Goal: Use online tool/utility: Utilize a website feature to perform a specific function

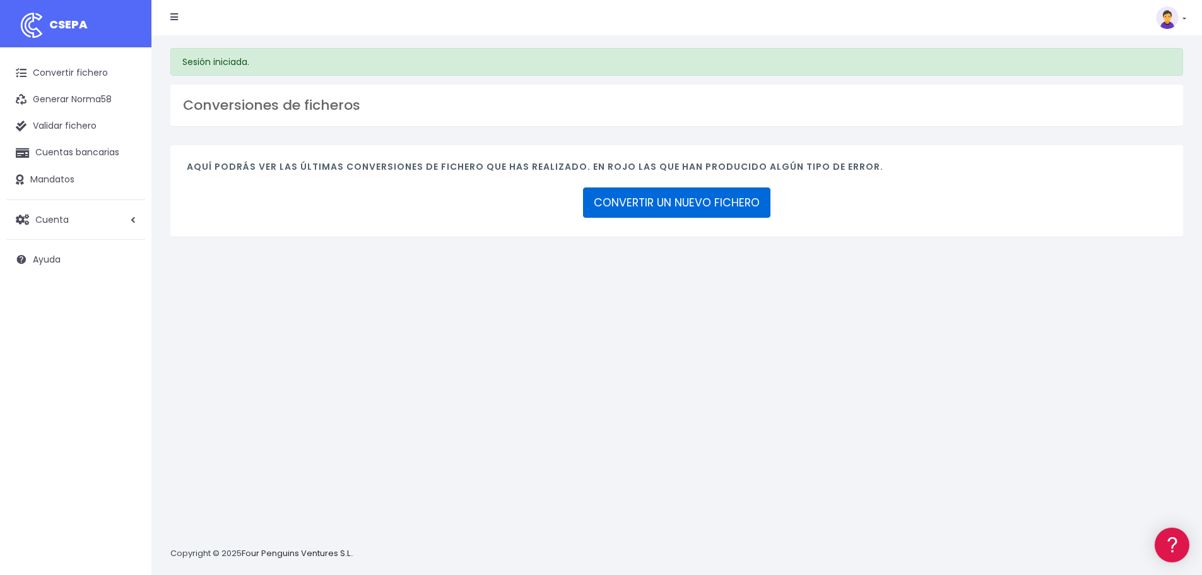
click at [621, 201] on link "CONVERTIR UN NUEVO FICHERO" at bounding box center [676, 202] width 187 height 30
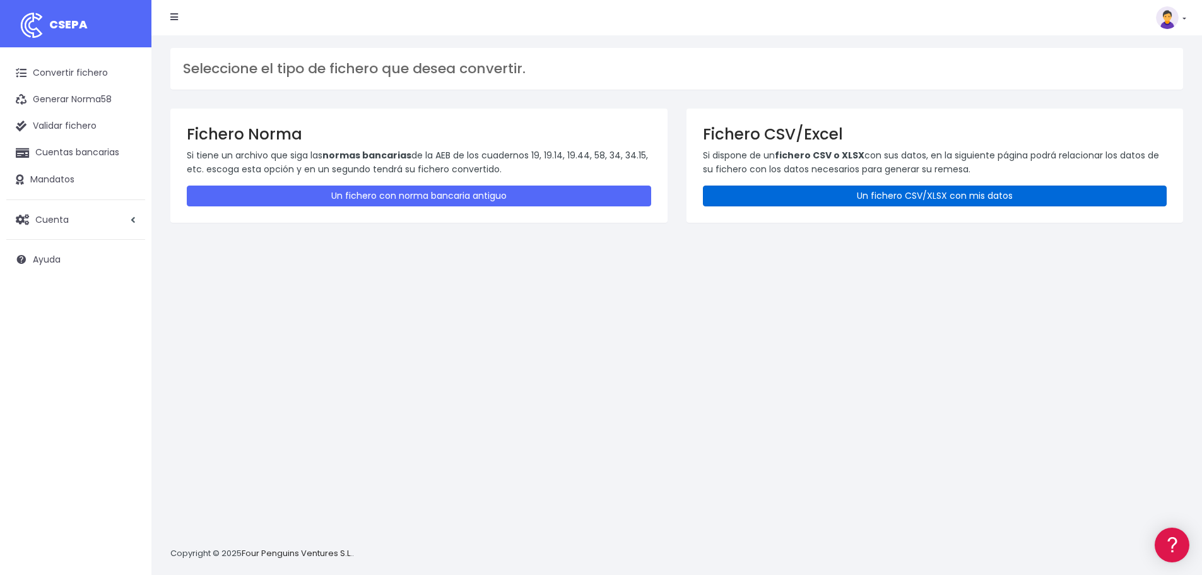
click at [800, 202] on link "Un fichero CSV/XLSX con mis datos" at bounding box center [935, 196] width 464 height 21
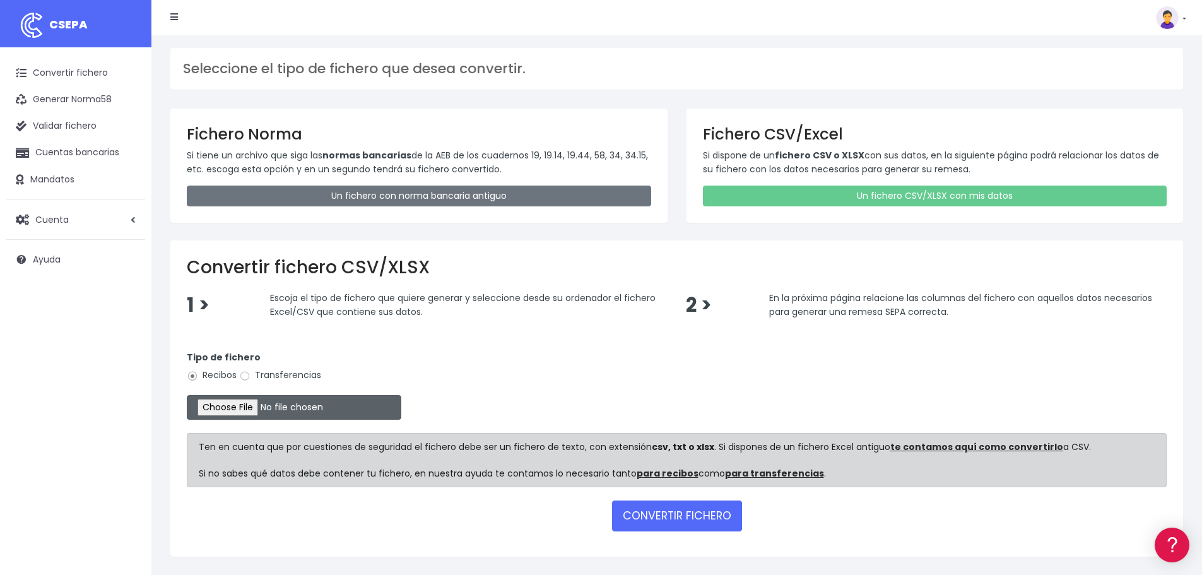
click at [244, 408] on input "file" at bounding box center [294, 407] width 215 height 25
type input "C:\fakepath\Remesa Cobros Confort + 20082025.xlsx"
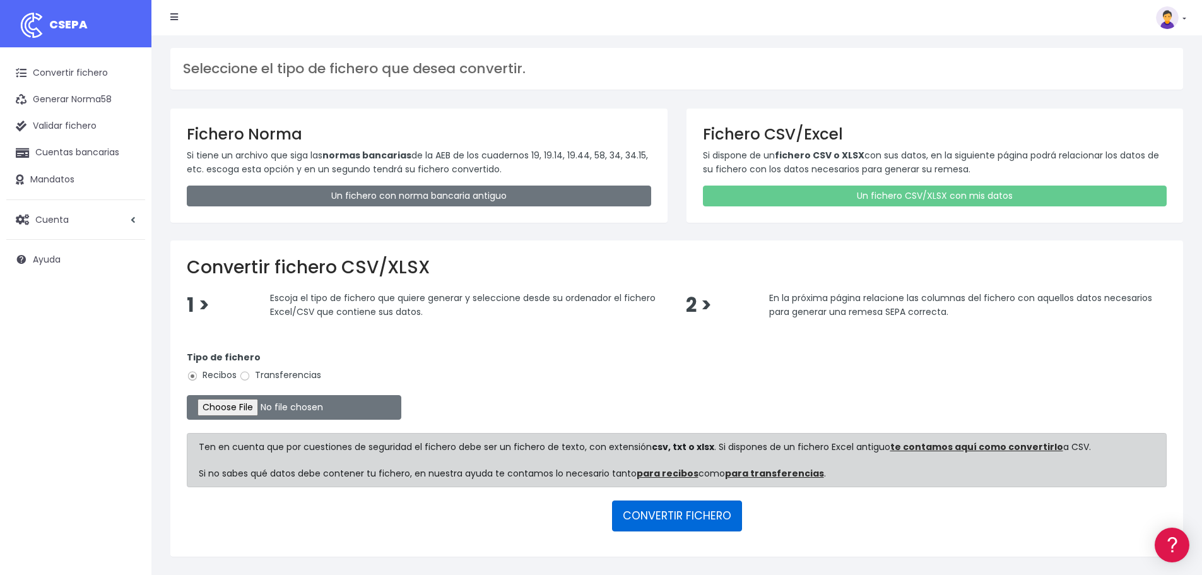
click at [680, 521] on button "CONVERTIR FICHERO" at bounding box center [677, 515] width 130 height 30
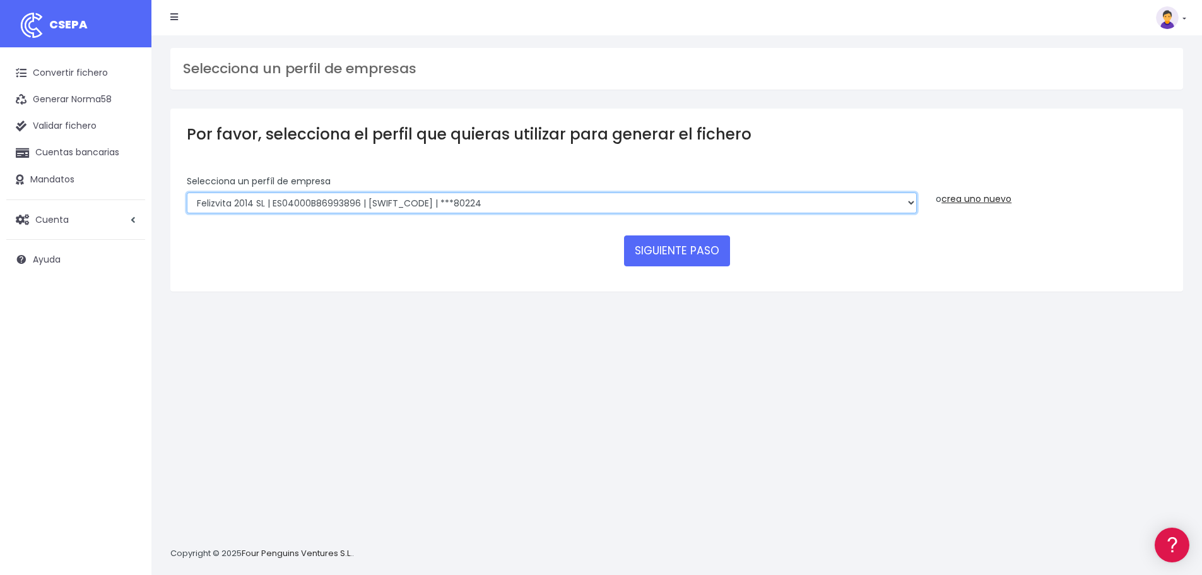
click at [483, 207] on select "Felizvita 2014 SL | ES04000B86993896 | CAIXESBBXXX | ***80224 CUIDA CARE MARKET…" at bounding box center [552, 202] width 730 height 21
select select "1688"
click at [187, 192] on select "Felizvita 2014 SL | ES04000B86993896 | CAIXESBBXXX | ***80224 CUIDA CARE MARKET…" at bounding box center [552, 202] width 730 height 21
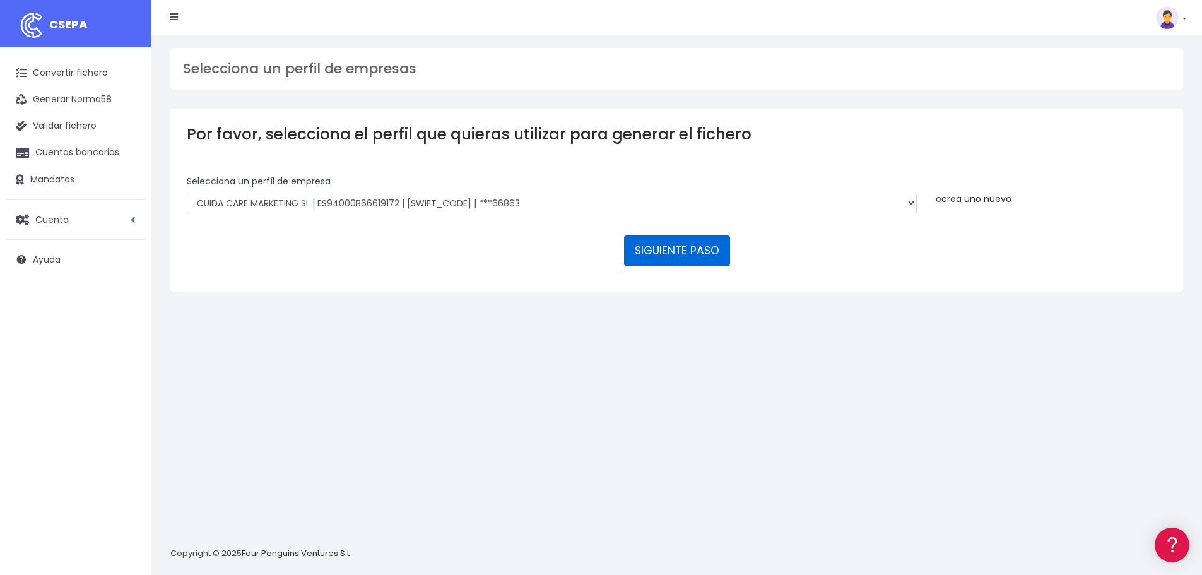
click at [679, 256] on button "SIGUIENTE PASO" at bounding box center [677, 250] width 106 height 30
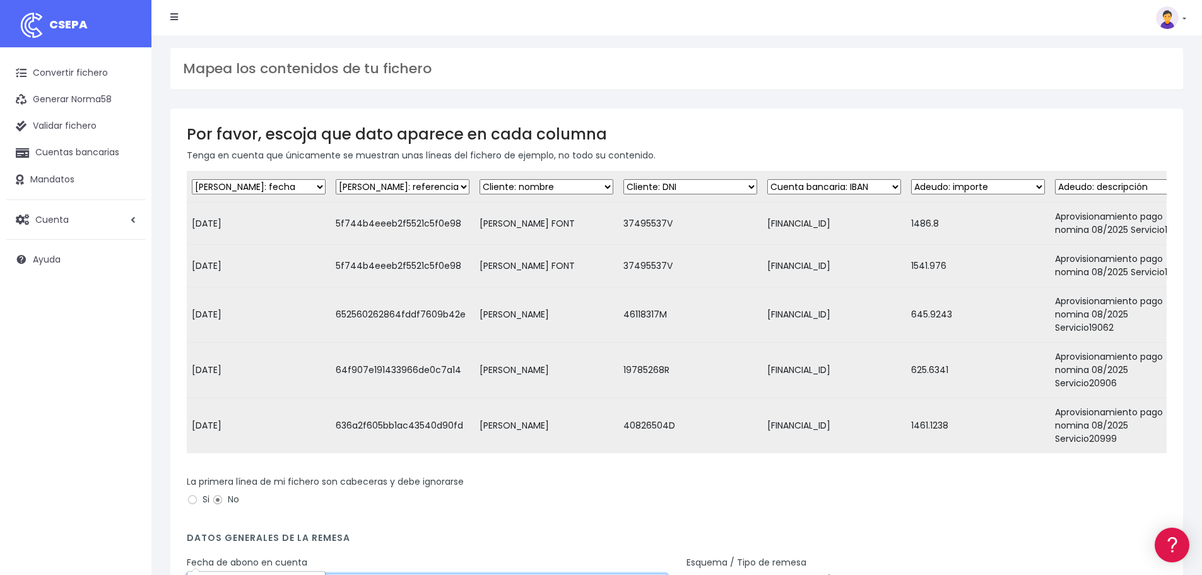
click at [276, 574] on input "[DATE]" at bounding box center [427, 584] width 481 height 21
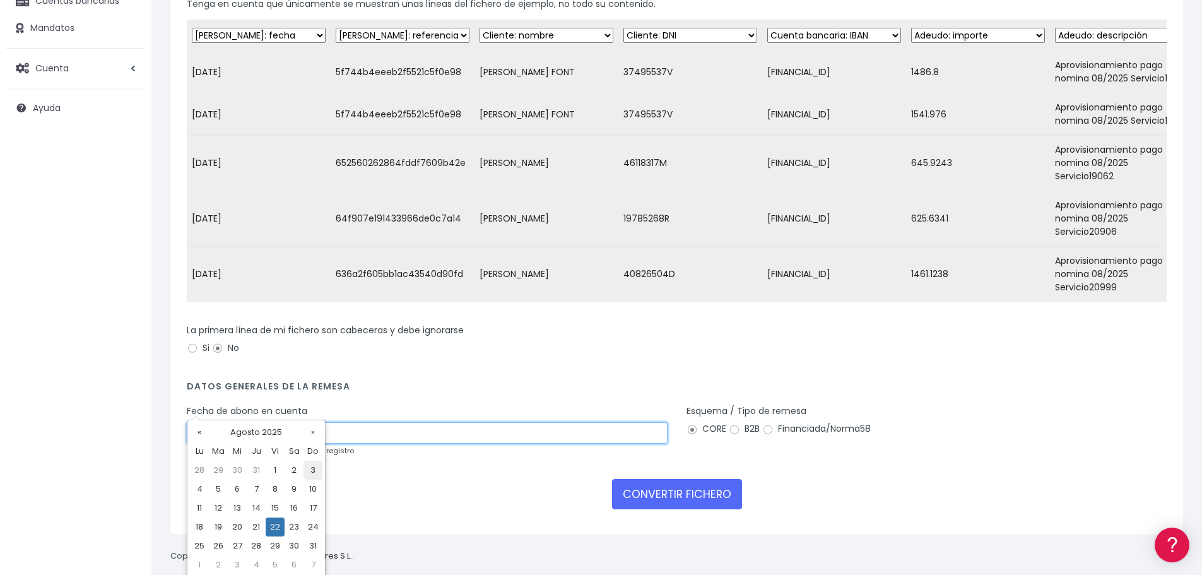
scroll to position [154, 0]
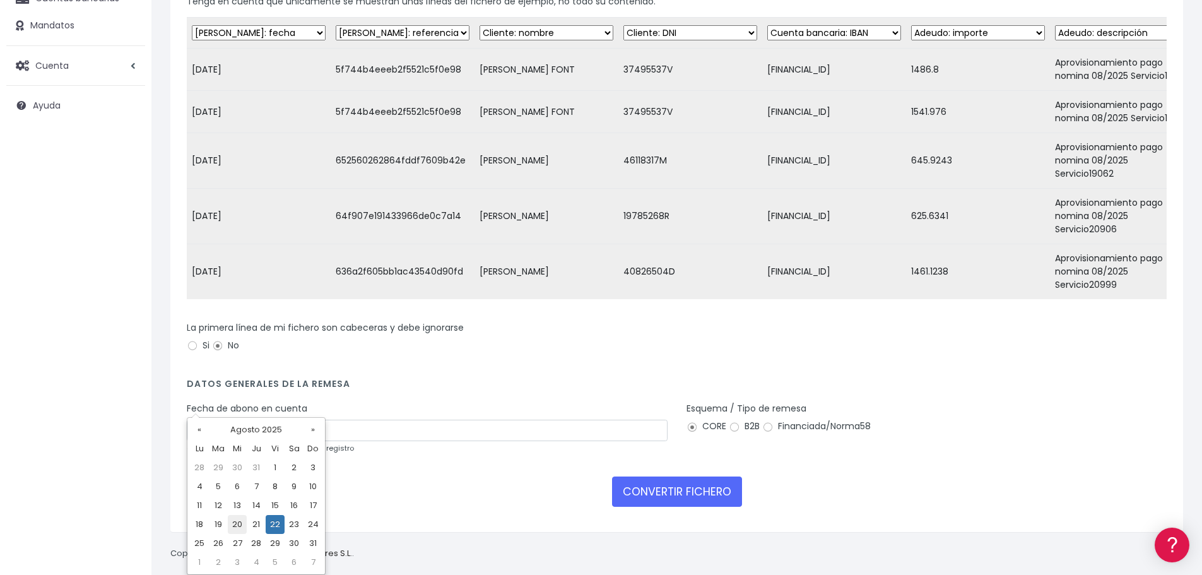
click at [231, 526] on td "20" at bounding box center [237, 524] width 19 height 19
type input "[DATE]"
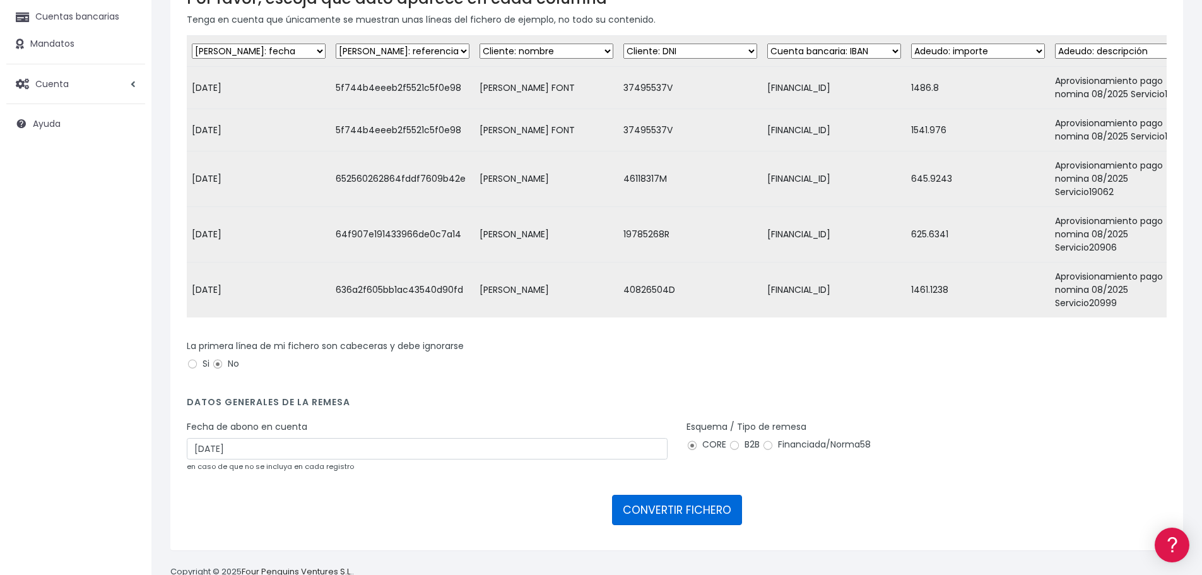
click at [659, 495] on button "CONVERTIR FICHERO" at bounding box center [677, 510] width 130 height 30
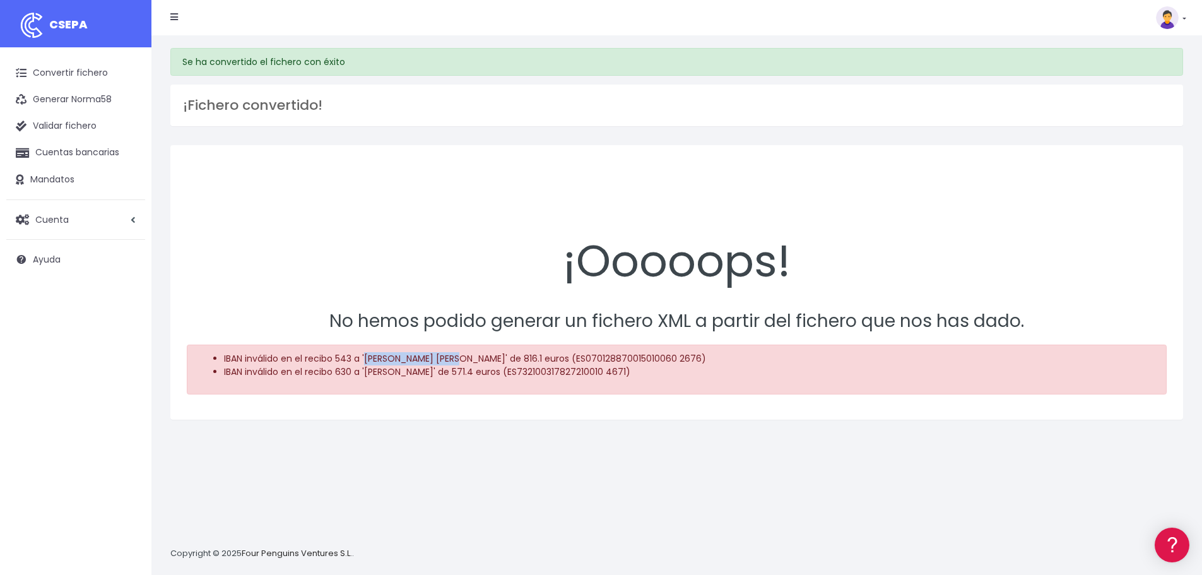
drag, startPoint x: 367, startPoint y: 356, endPoint x: 451, endPoint y: 360, distance: 84.7
click at [451, 360] on li "IBAN inválido en el recibo 543 a 'Sergio Garcia Yebra' de 816.1 euros (ES070128…" at bounding box center [689, 358] width 931 height 13
copy li "[PERSON_NAME]"
click at [66, 73] on link "Convertir fichero" at bounding box center [75, 73] width 139 height 27
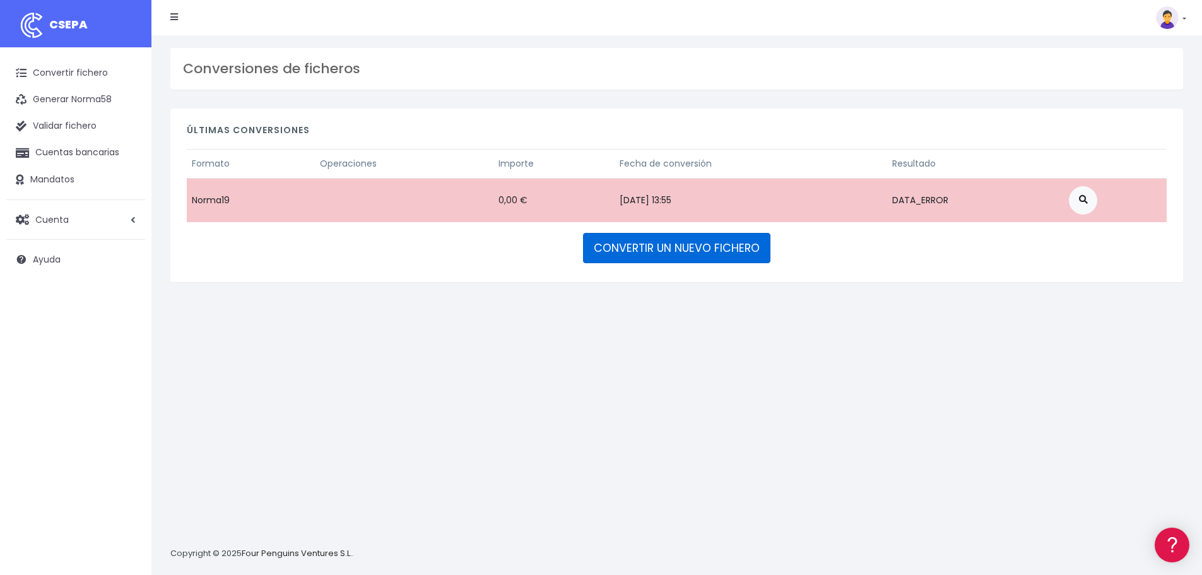
click at [644, 242] on link "CONVERTIR UN NUEVO FICHERO" at bounding box center [676, 248] width 187 height 30
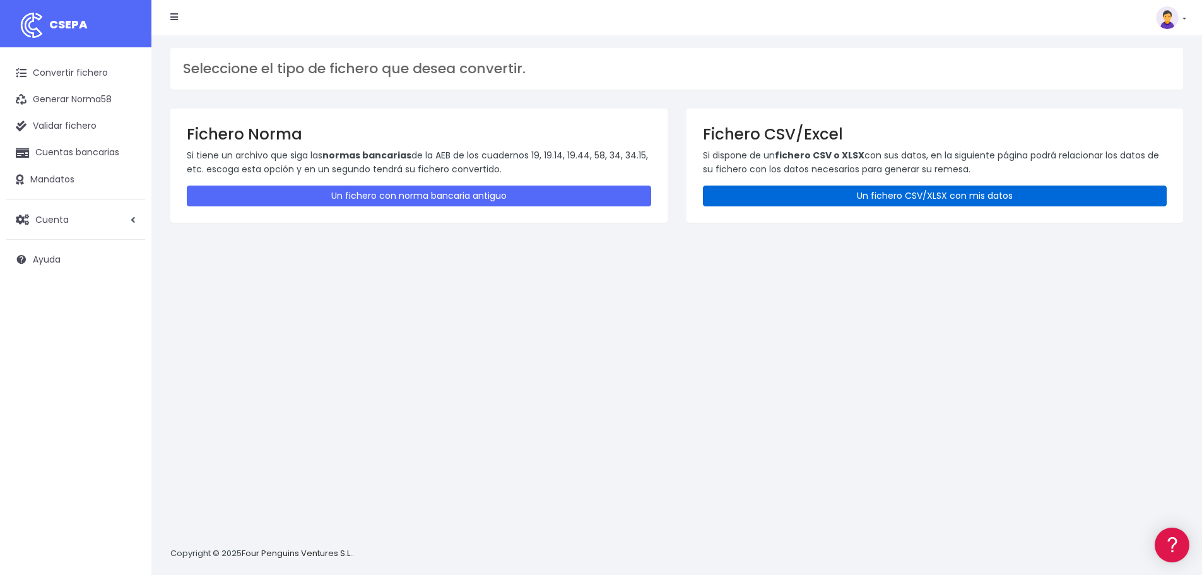
click at [924, 196] on link "Un fichero CSV/XLSX con mis datos" at bounding box center [935, 196] width 464 height 21
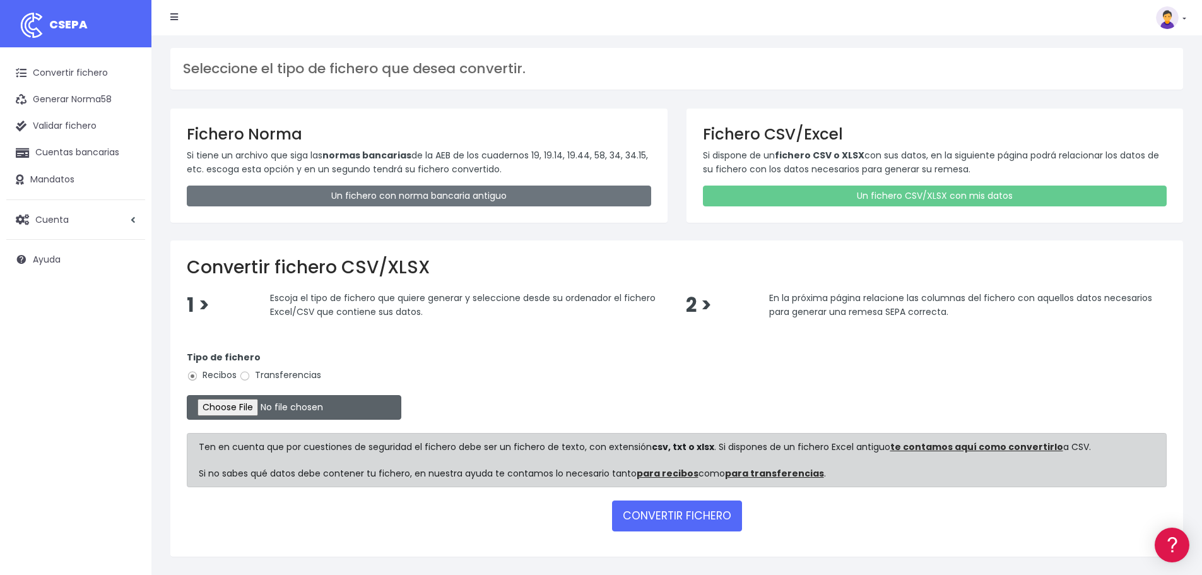
click at [261, 399] on input "file" at bounding box center [294, 407] width 215 height 25
type input "C:\fakepath\Remesa Cobros Confort + 20082025.xlsx"
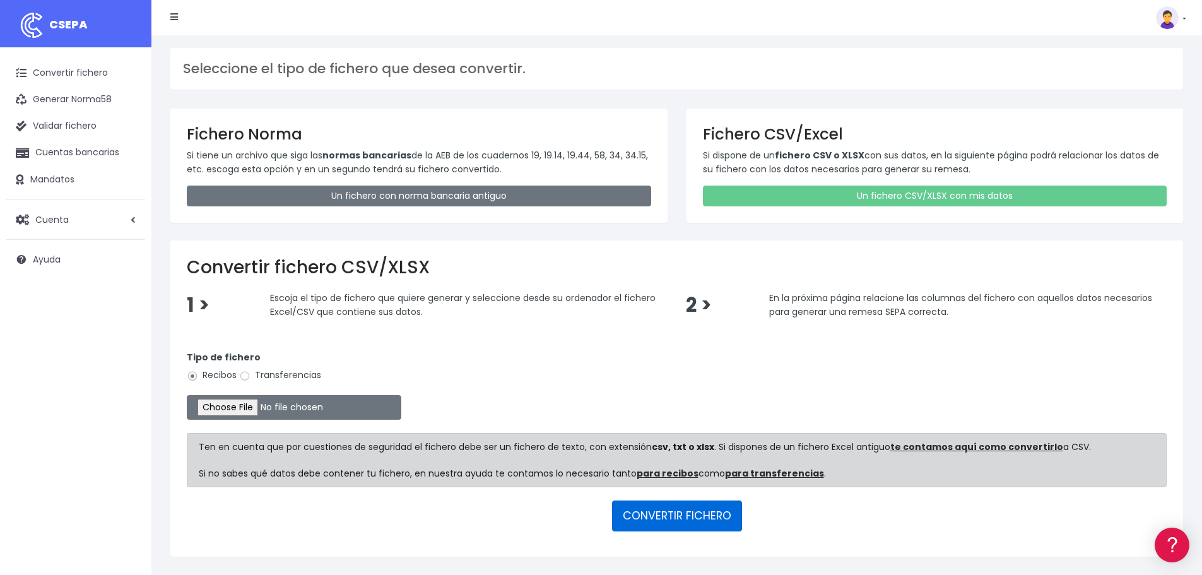
click at [651, 518] on button "CONVERTIR FICHERO" at bounding box center [677, 515] width 130 height 30
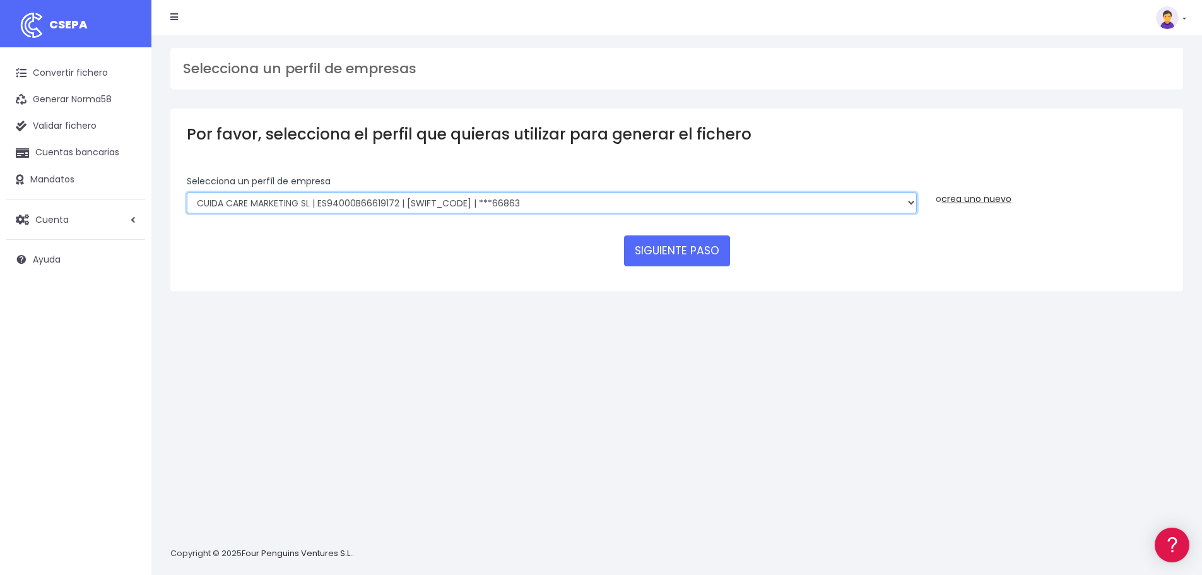
click at [548, 201] on select "Felizvita 2014 SL | ES04000B86993896 | CAIXESBBXXX | ***80224 CUIDA CARE MARKET…" at bounding box center [552, 202] width 730 height 21
click at [187, 192] on select "Felizvita 2014 SL | ES04000B86993896 | CAIXESBBXXX | ***80224 CUIDA CARE MARKET…" at bounding box center [552, 202] width 730 height 21
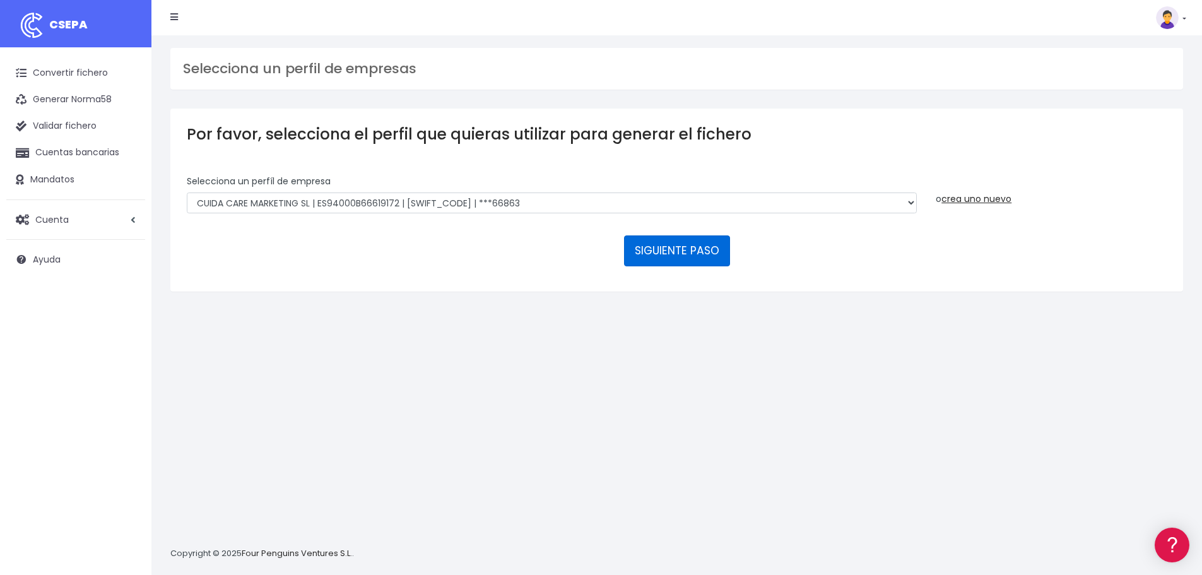
click at [661, 245] on button "SIGUIENTE PASO" at bounding box center [677, 250] width 106 height 30
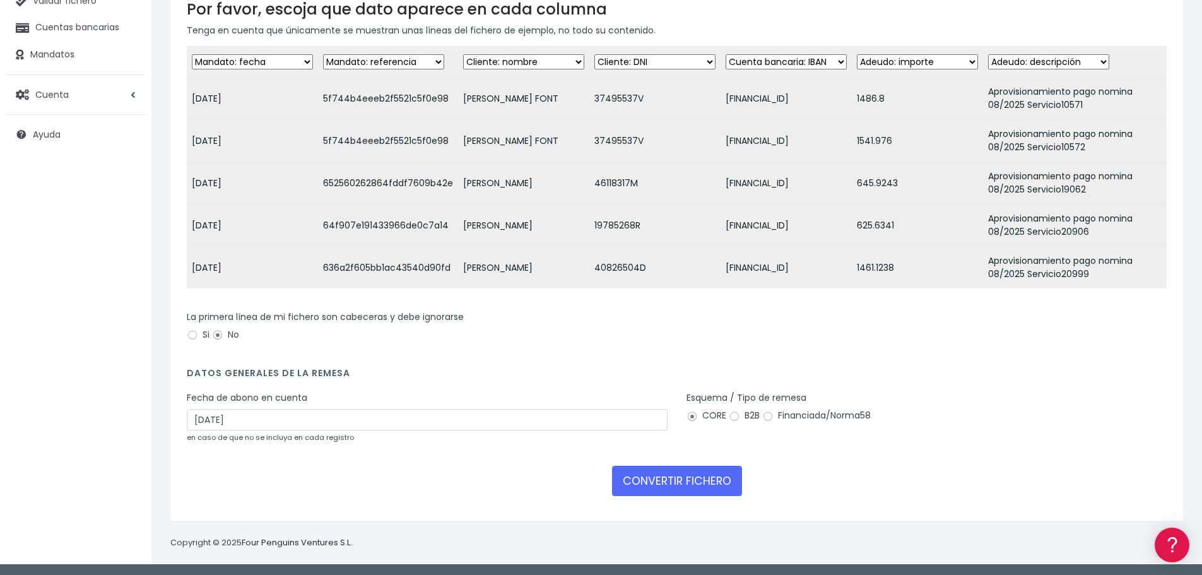
scroll to position [126, 0]
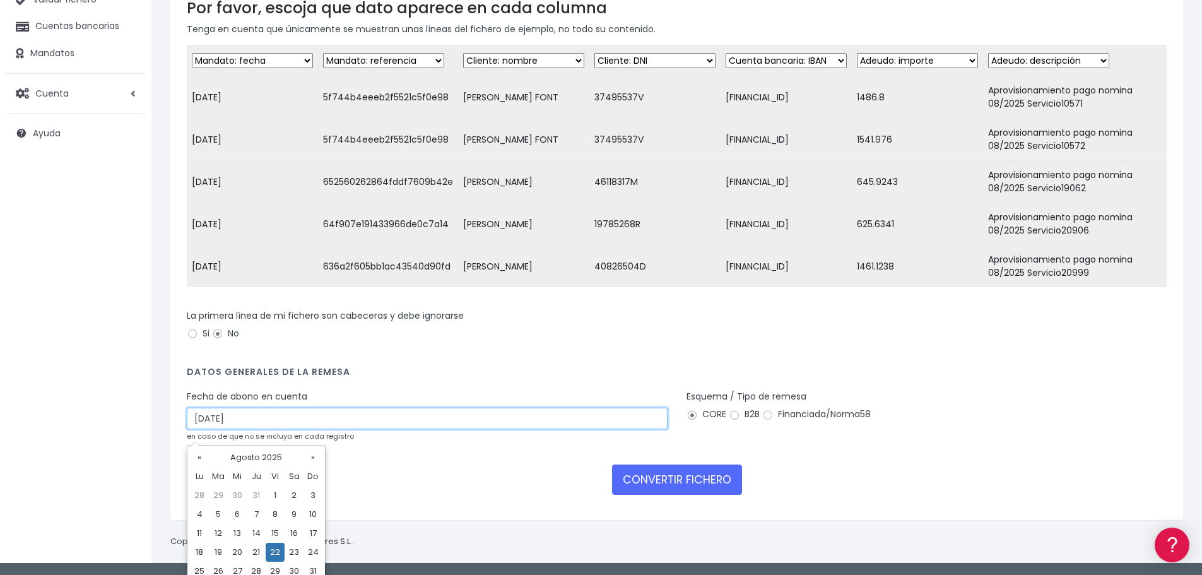
click at [321, 429] on input "[DATE]" at bounding box center [427, 418] width 481 height 21
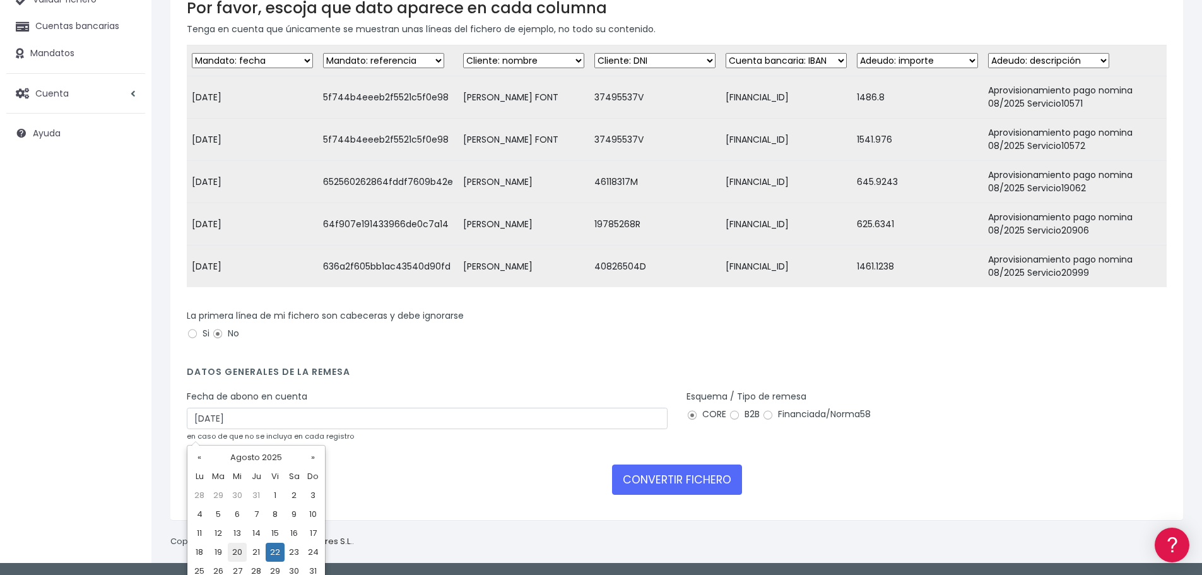
click at [233, 548] on td "20" at bounding box center [237, 552] width 19 height 19
type input "[DATE]"
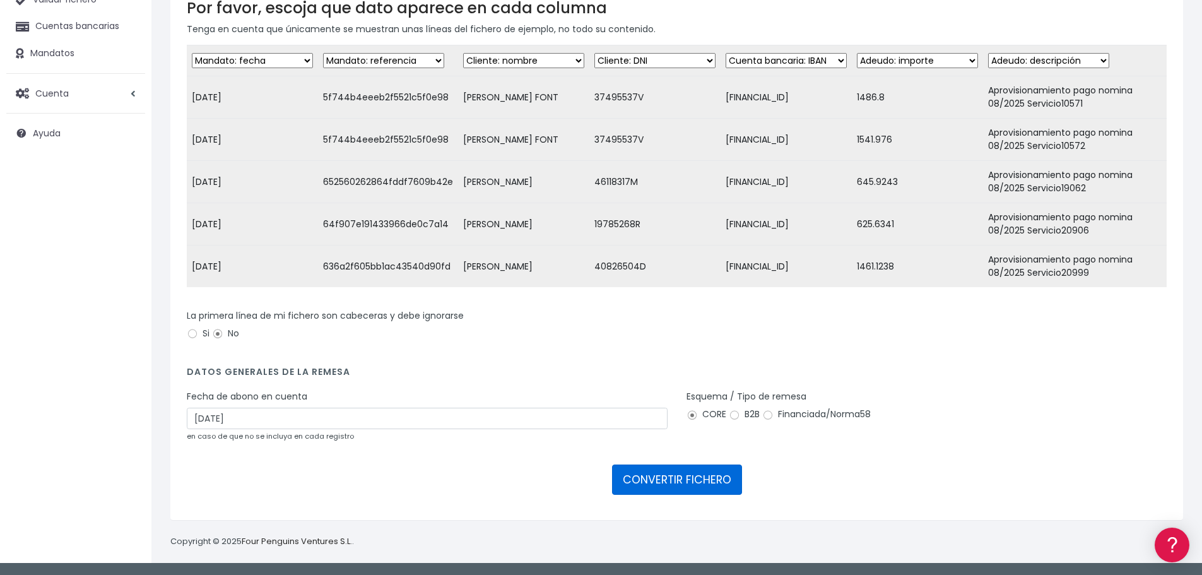
click at [663, 485] on button "CONVERTIR FICHERO" at bounding box center [677, 479] width 130 height 30
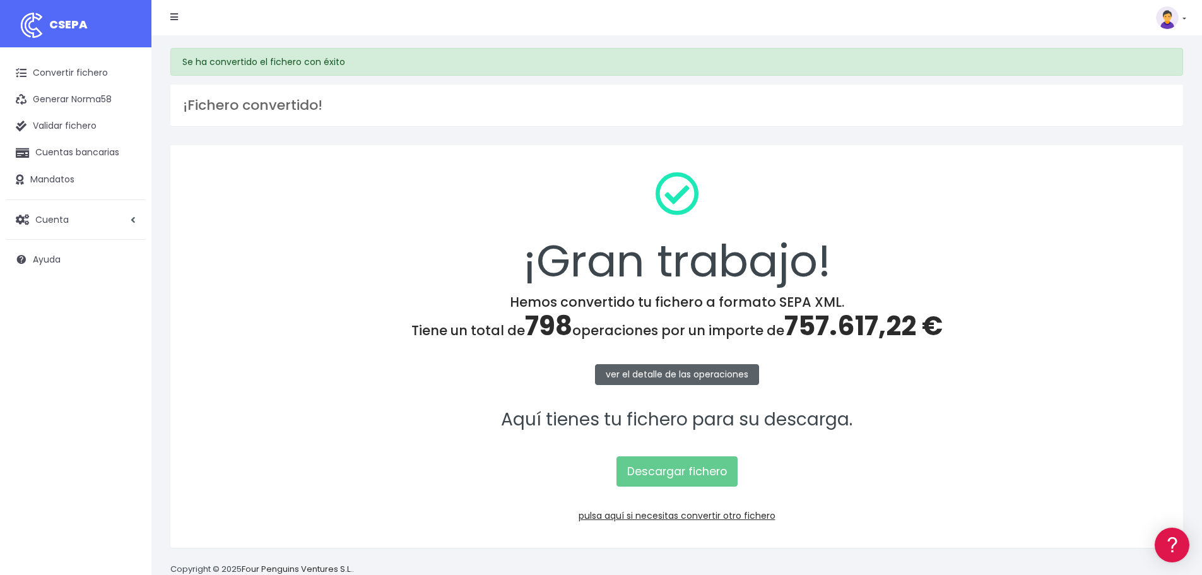
click at [668, 373] on link "ver el detalle de las operaciones" at bounding box center [677, 374] width 164 height 21
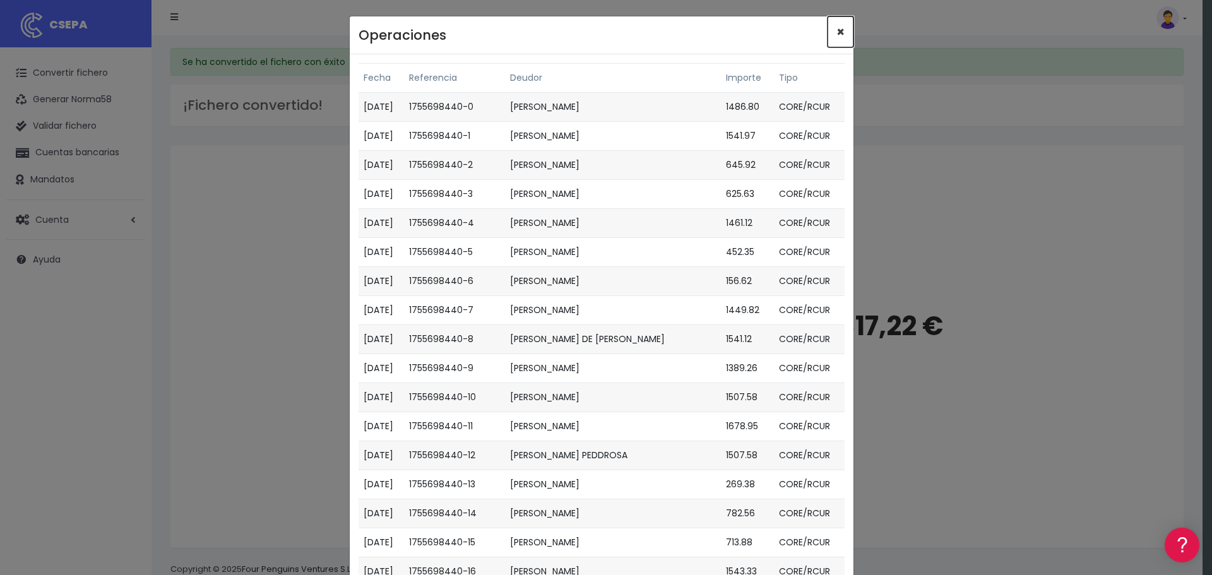
click at [836, 29] on span "×" at bounding box center [840, 32] width 8 height 18
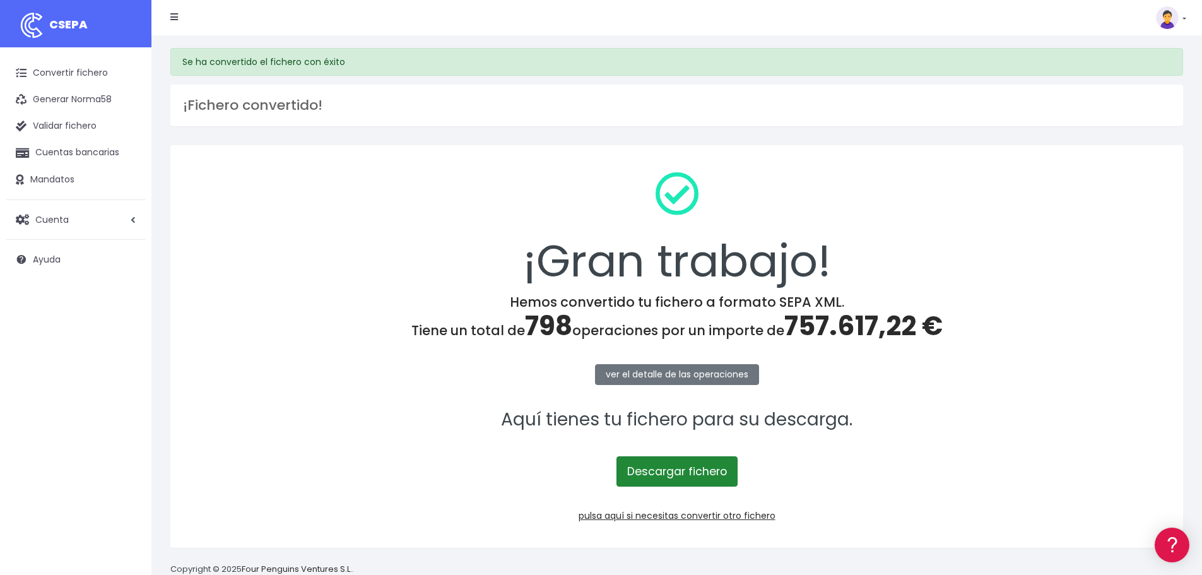
click at [649, 468] on link "Descargar fichero" at bounding box center [677, 471] width 121 height 30
